Goal: Information Seeking & Learning: Learn about a topic

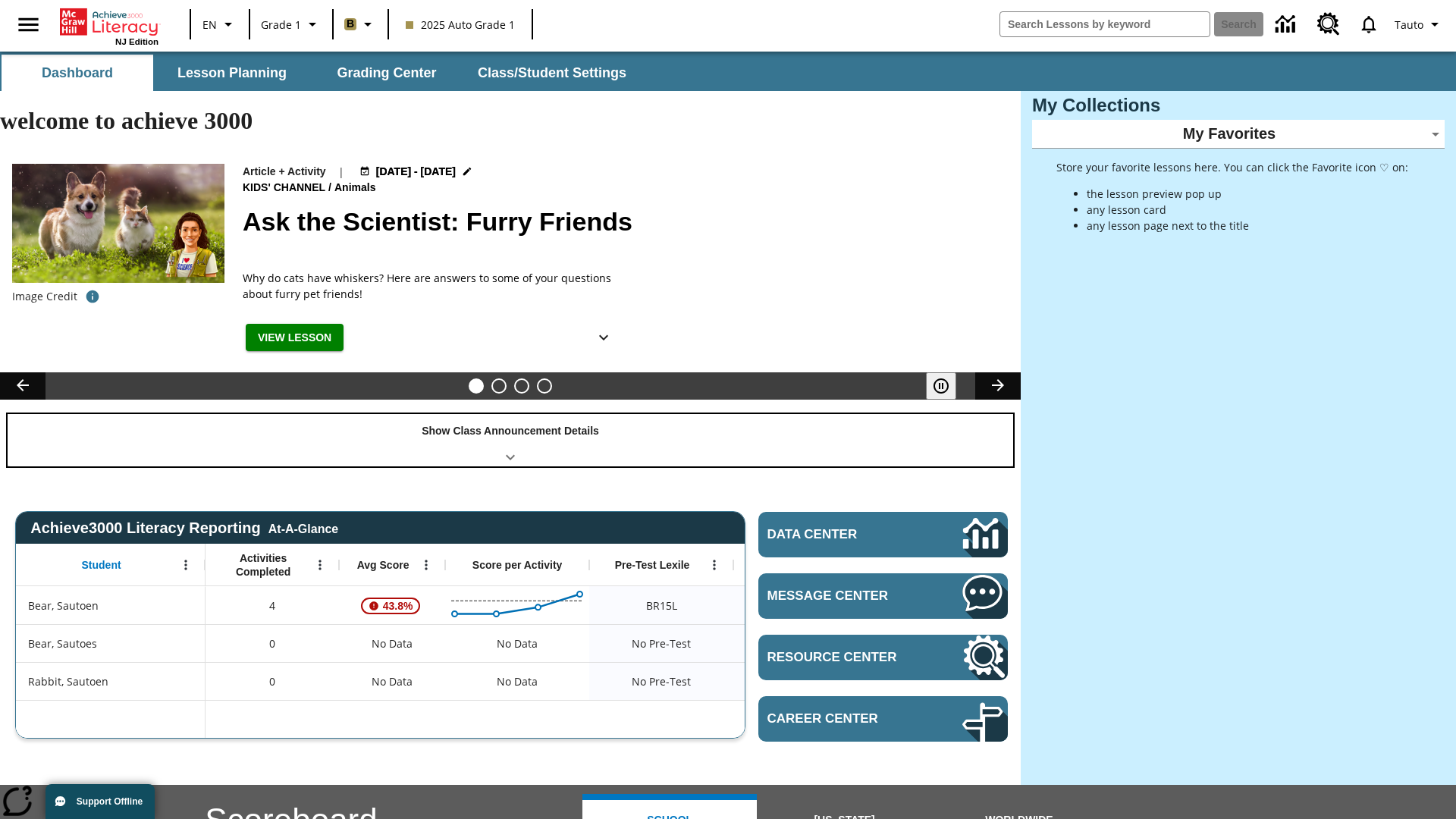
click at [510, 414] on div "Show Class Announcement Details" at bounding box center [510, 440] width 1006 height 53
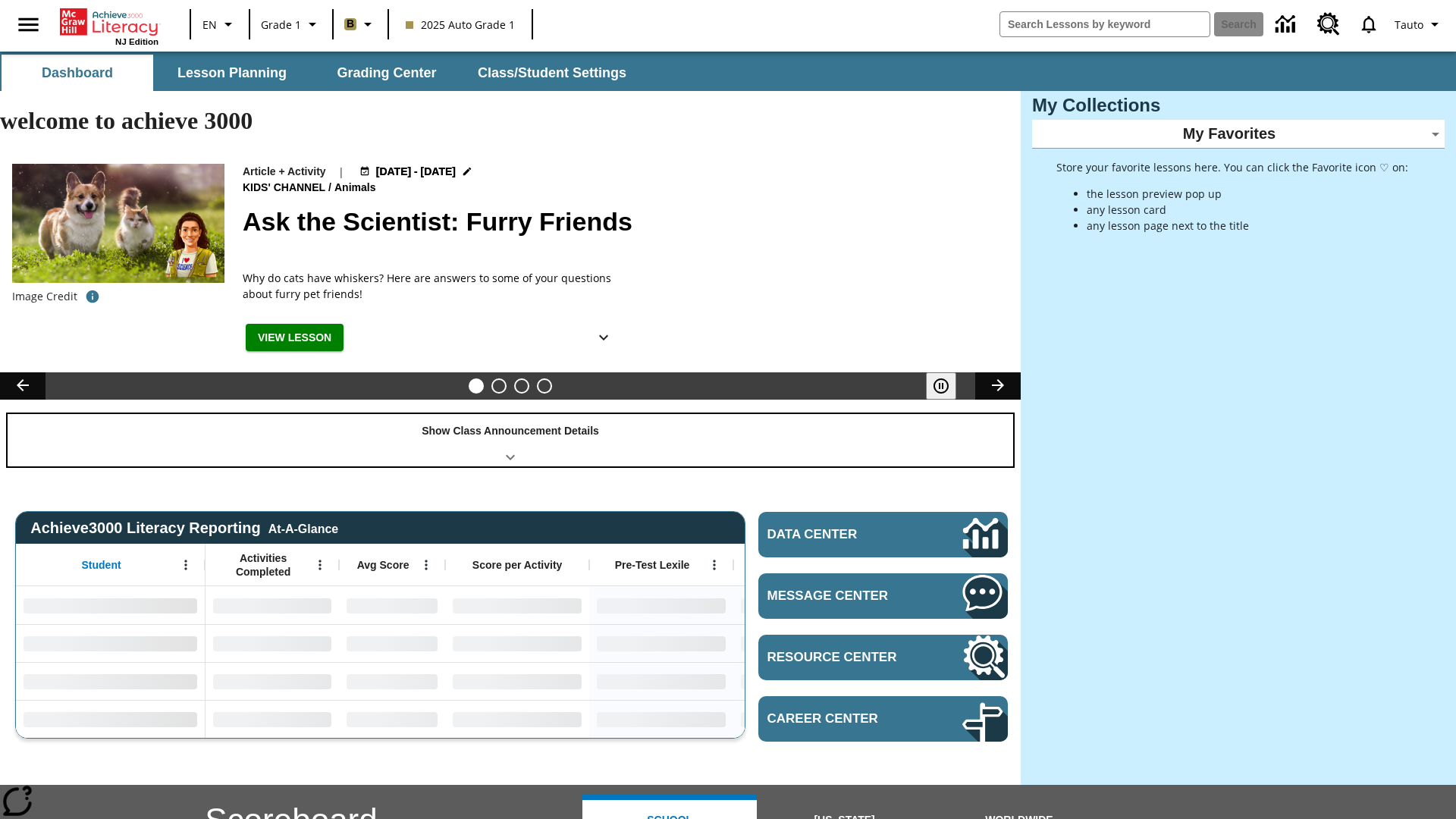
click at [510, 414] on div "Show Class Announcement Details" at bounding box center [510, 440] width 1006 height 53
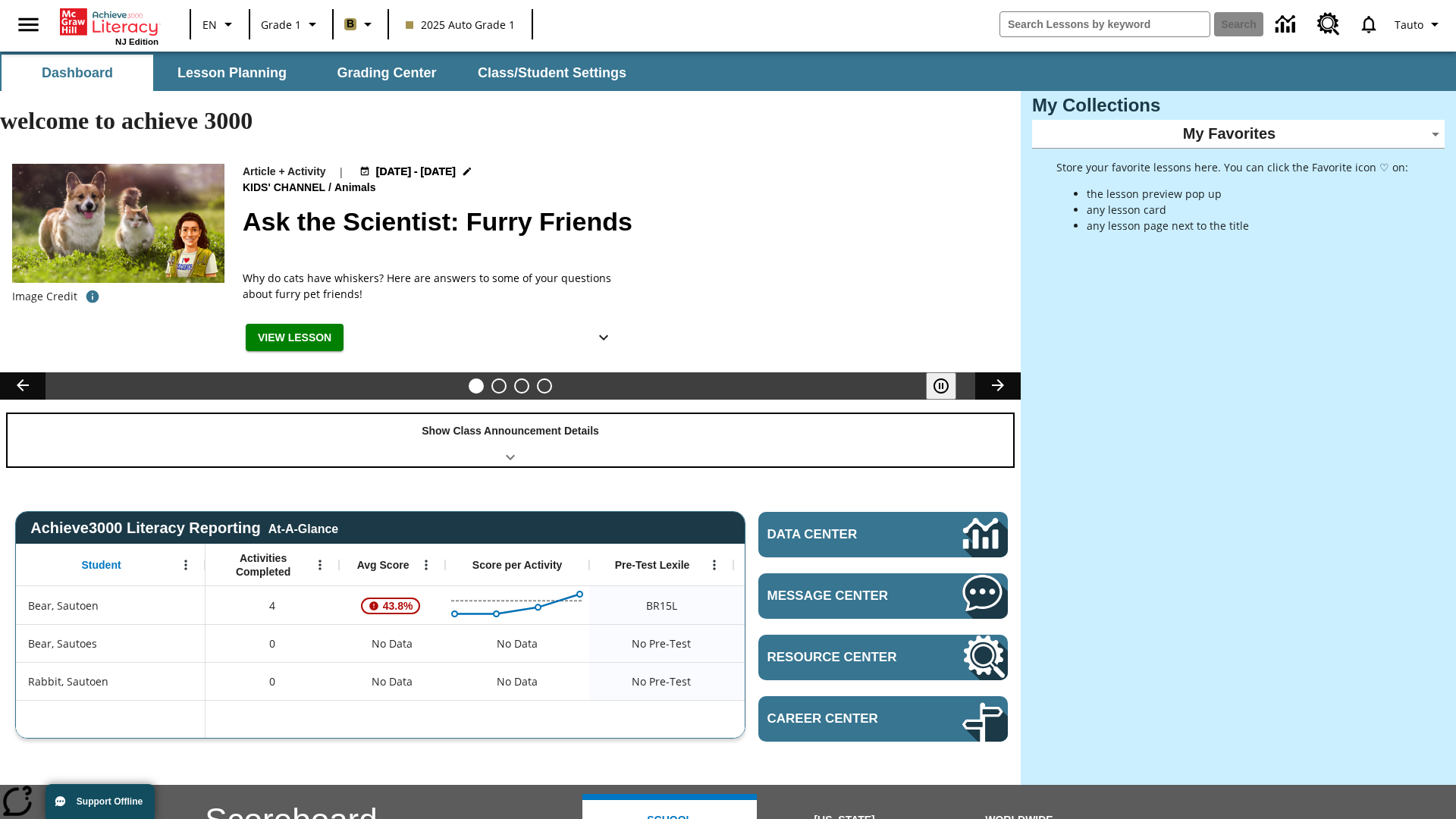
click at [510, 414] on div "Show Class Announcement Details" at bounding box center [510, 440] width 1006 height 53
